Goal: Share content

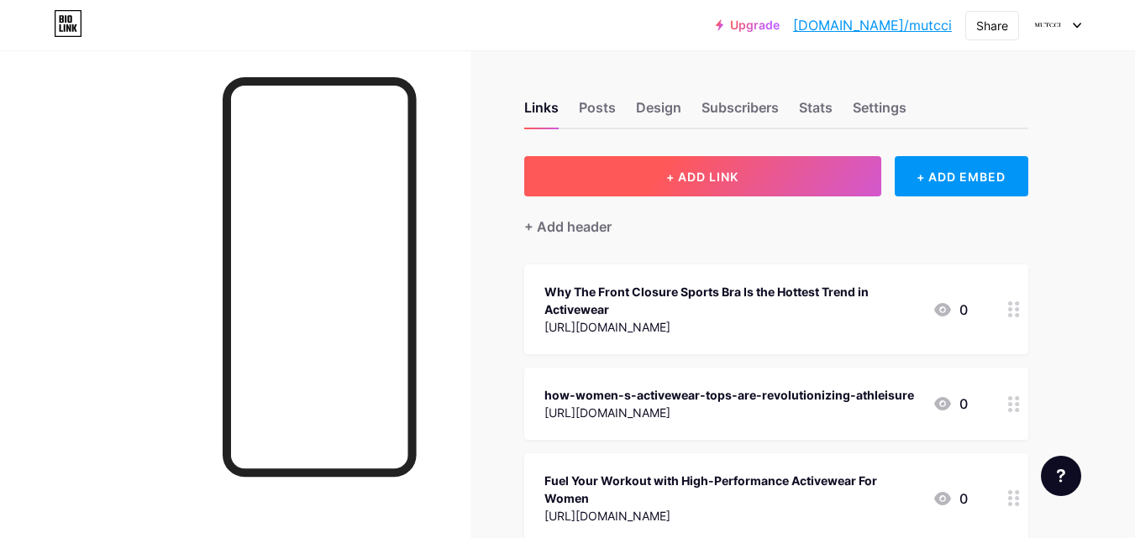
click at [639, 168] on button "+ ADD LINK" at bounding box center [702, 176] width 357 height 40
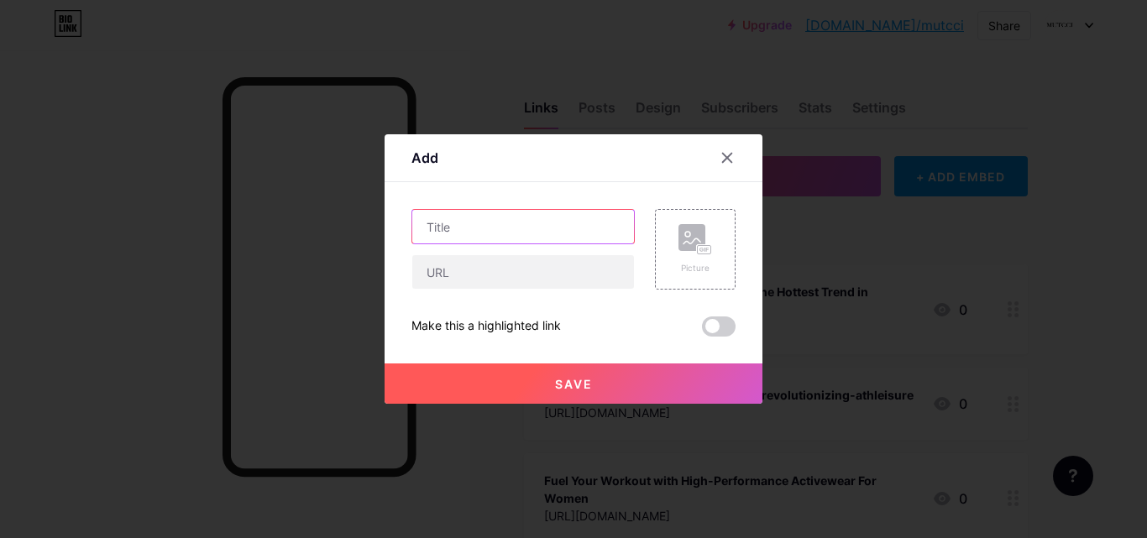
click at [502, 228] on input "text" at bounding box center [523, 227] width 222 height 34
paste input "10 Best Skort for Women to Buy Online in [DATE]"
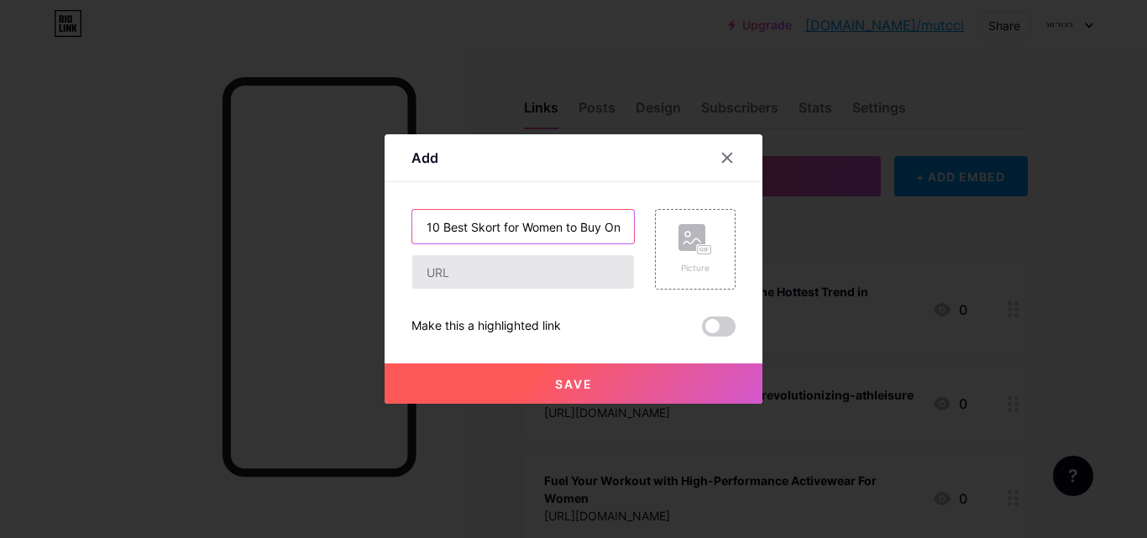
scroll to position [0, 66]
type input "10 Best Skort for Women to Buy Online in [DATE]"
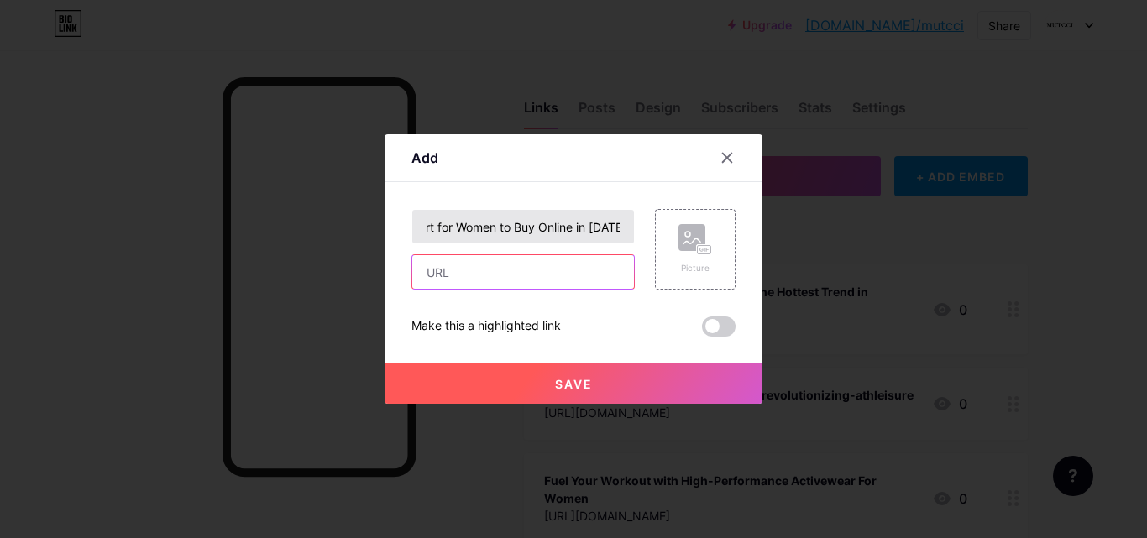
drag, startPoint x: 474, startPoint y: 274, endPoint x: 429, endPoint y: 234, distance: 59.5
click at [474, 274] on input "text" at bounding box center [523, 272] width 222 height 34
paste input "[URL][DOMAIN_NAME]"
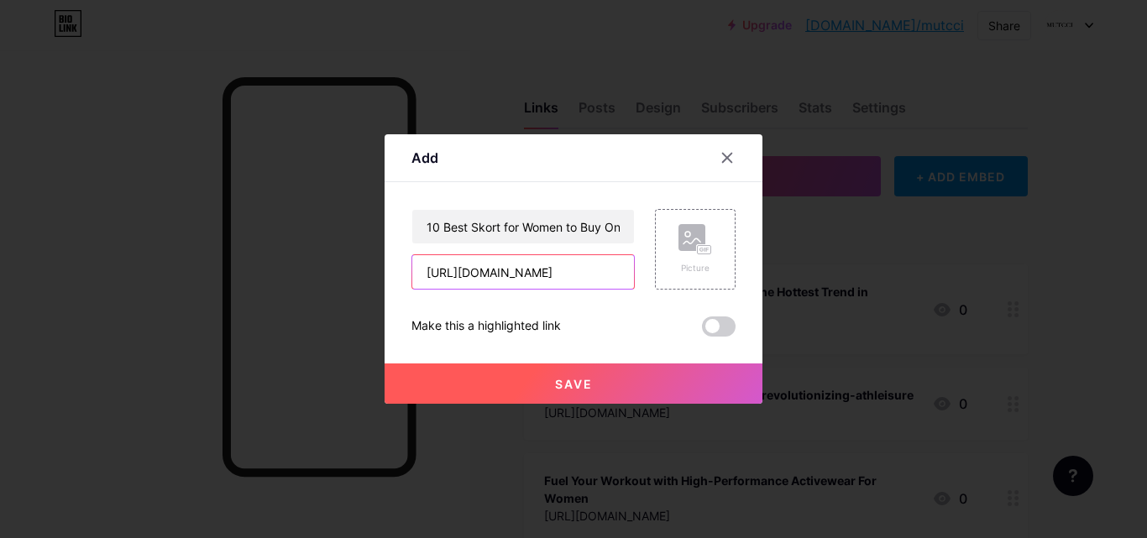
type input "[URL][DOMAIN_NAME]"
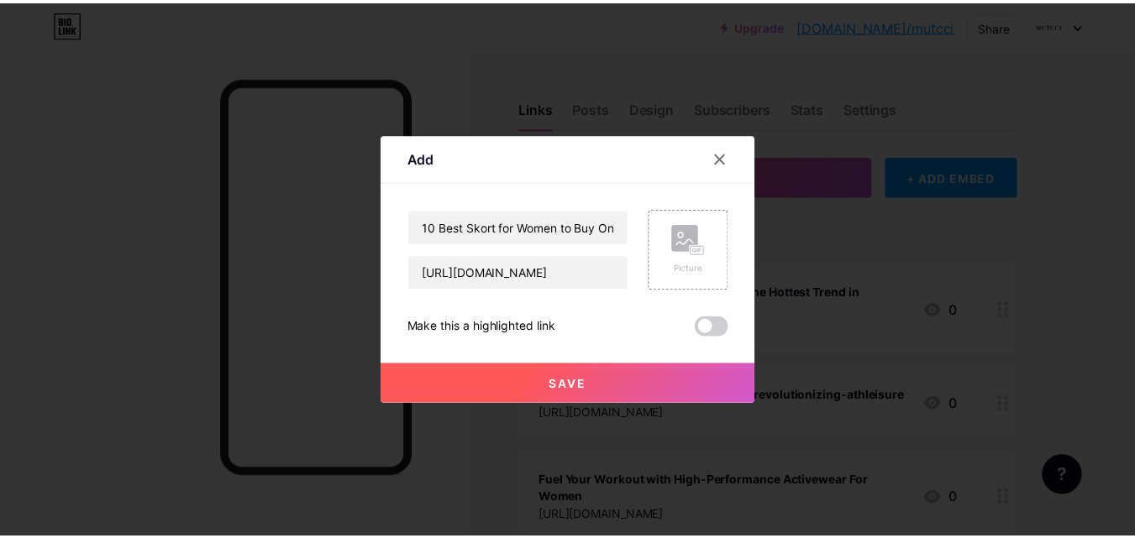
scroll to position [0, 0]
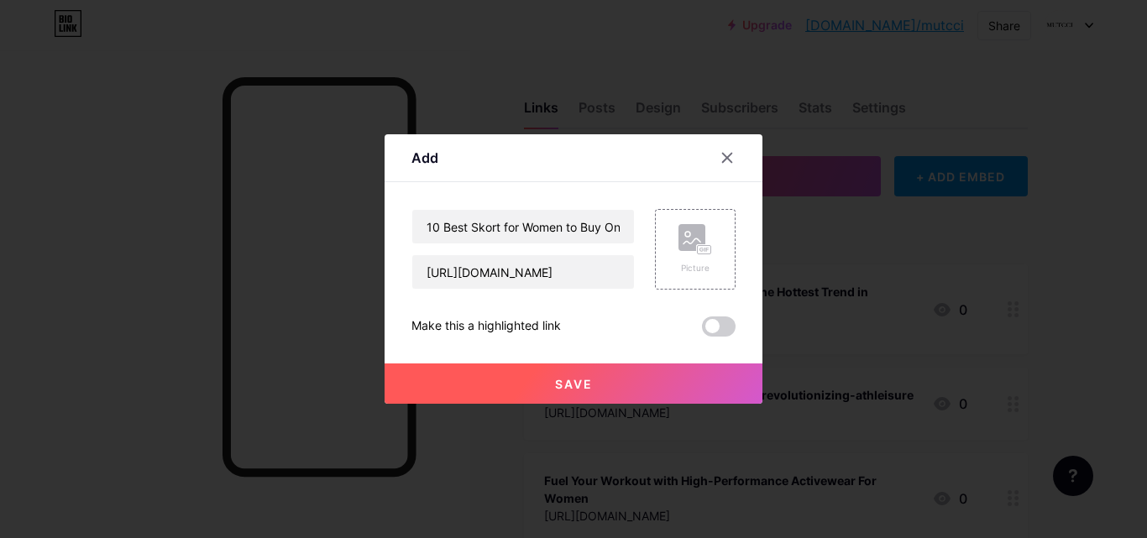
click at [538, 399] on button "Save" at bounding box center [574, 384] width 378 height 40
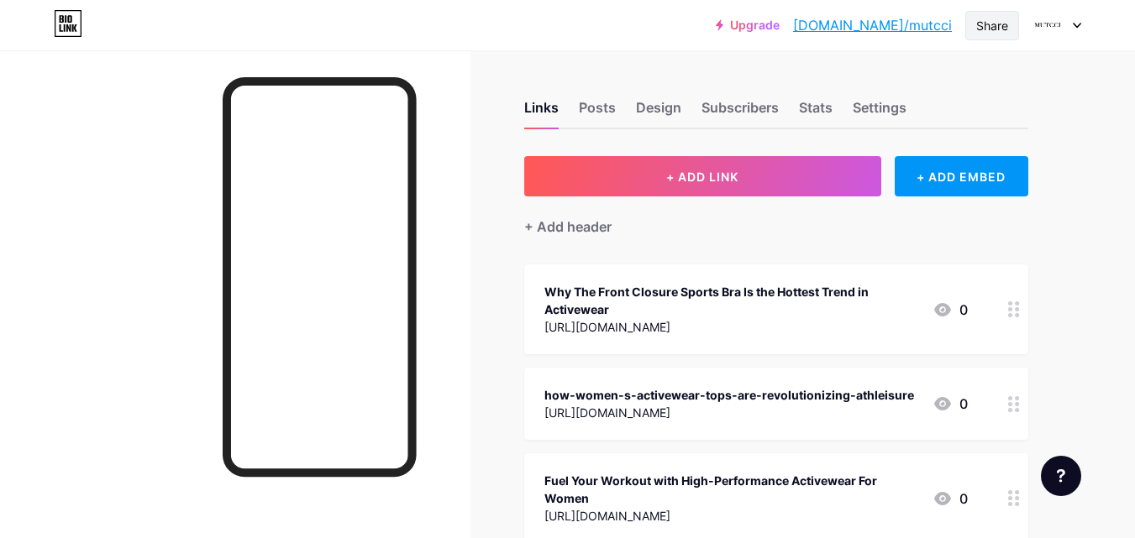
click at [994, 21] on div "Share" at bounding box center [992, 26] width 32 height 18
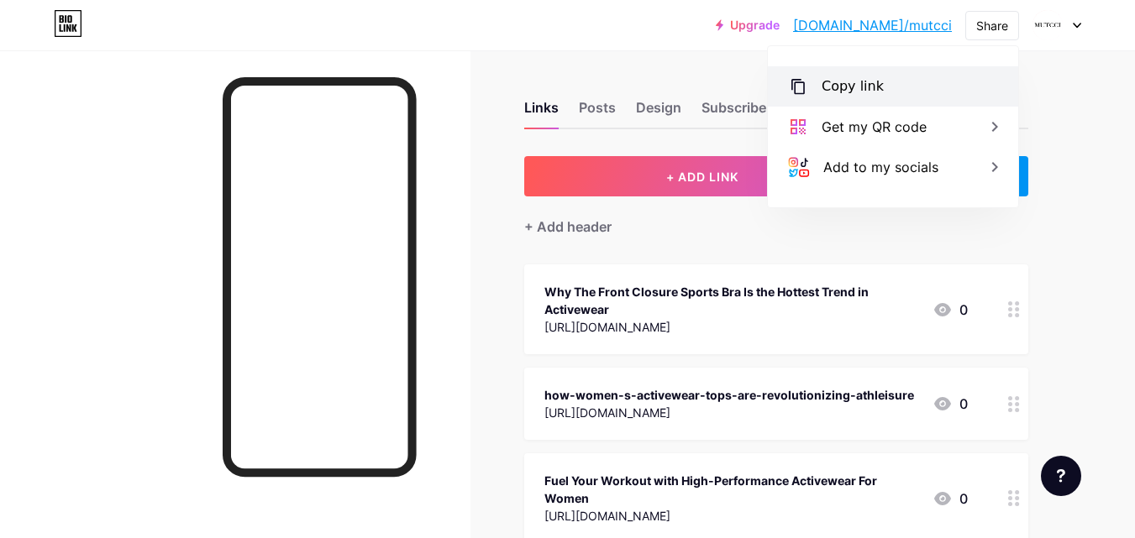
click at [886, 81] on div "Copy link" at bounding box center [893, 86] width 250 height 40
